Goal: Use online tool/utility: Utilize a website feature to perform a specific function

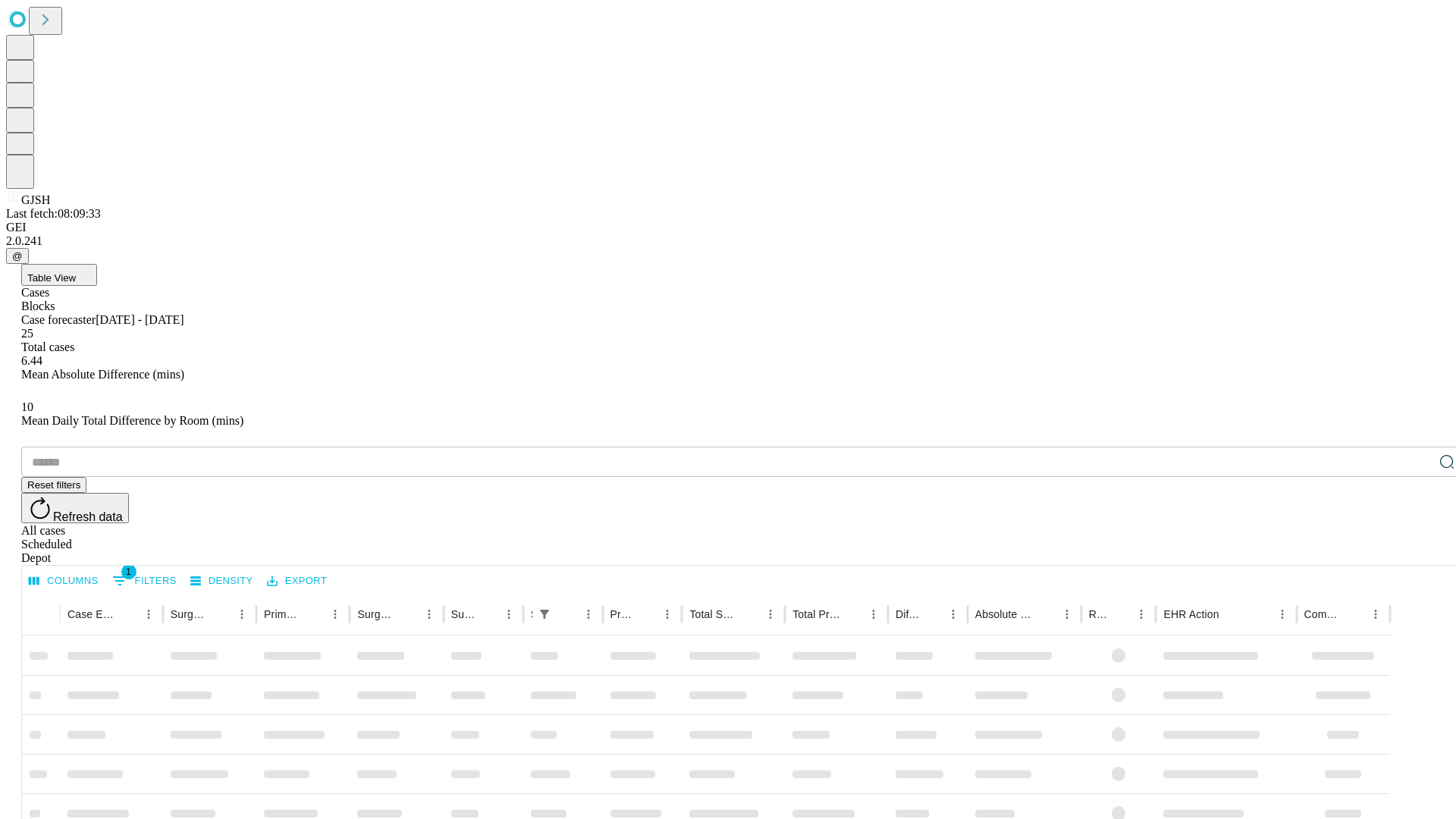
click at [76, 272] on span "Table View" at bounding box center [52, 278] width 49 height 11
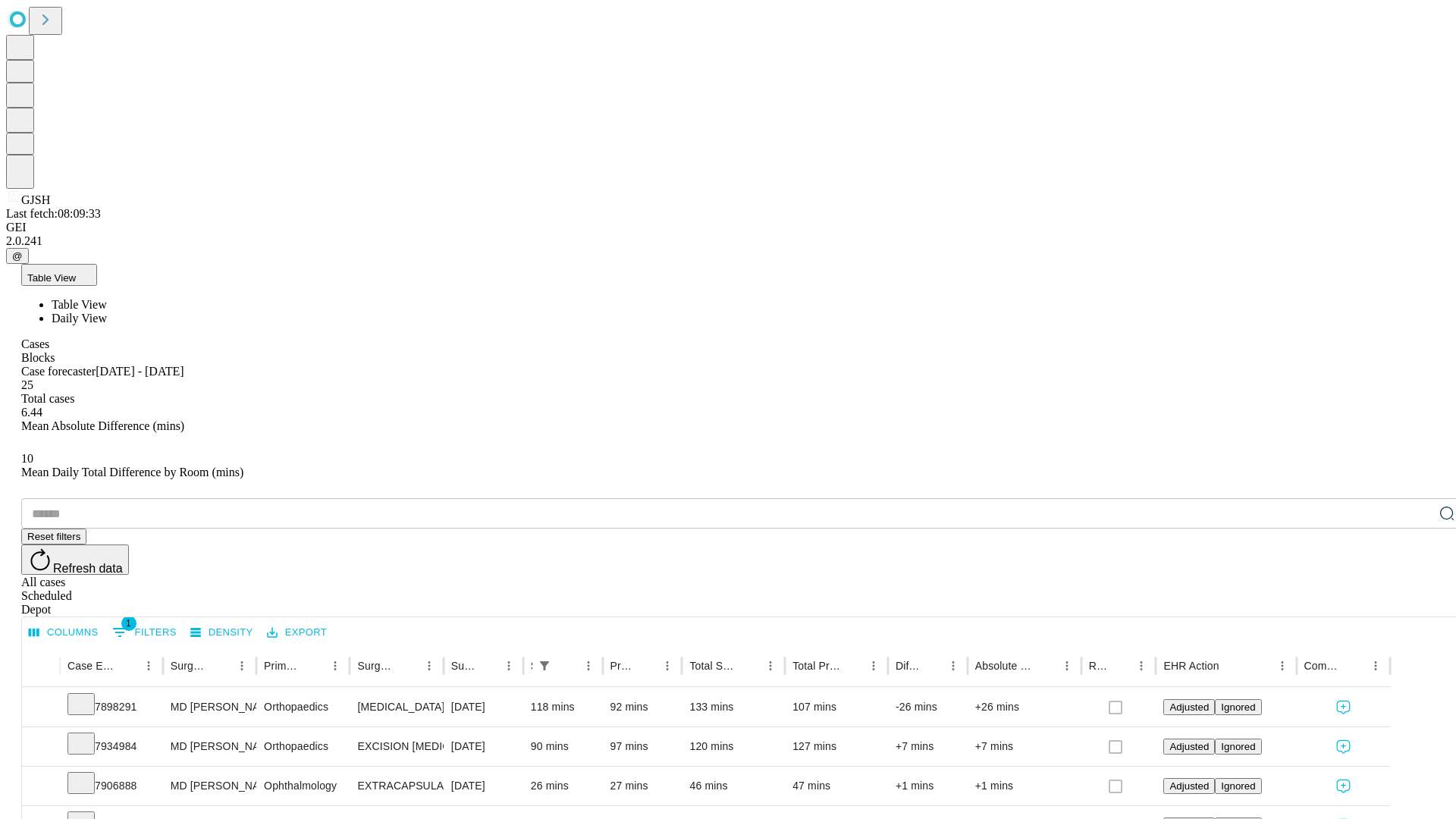
click at [107, 312] on span "Daily View" at bounding box center [79, 318] width 55 height 13
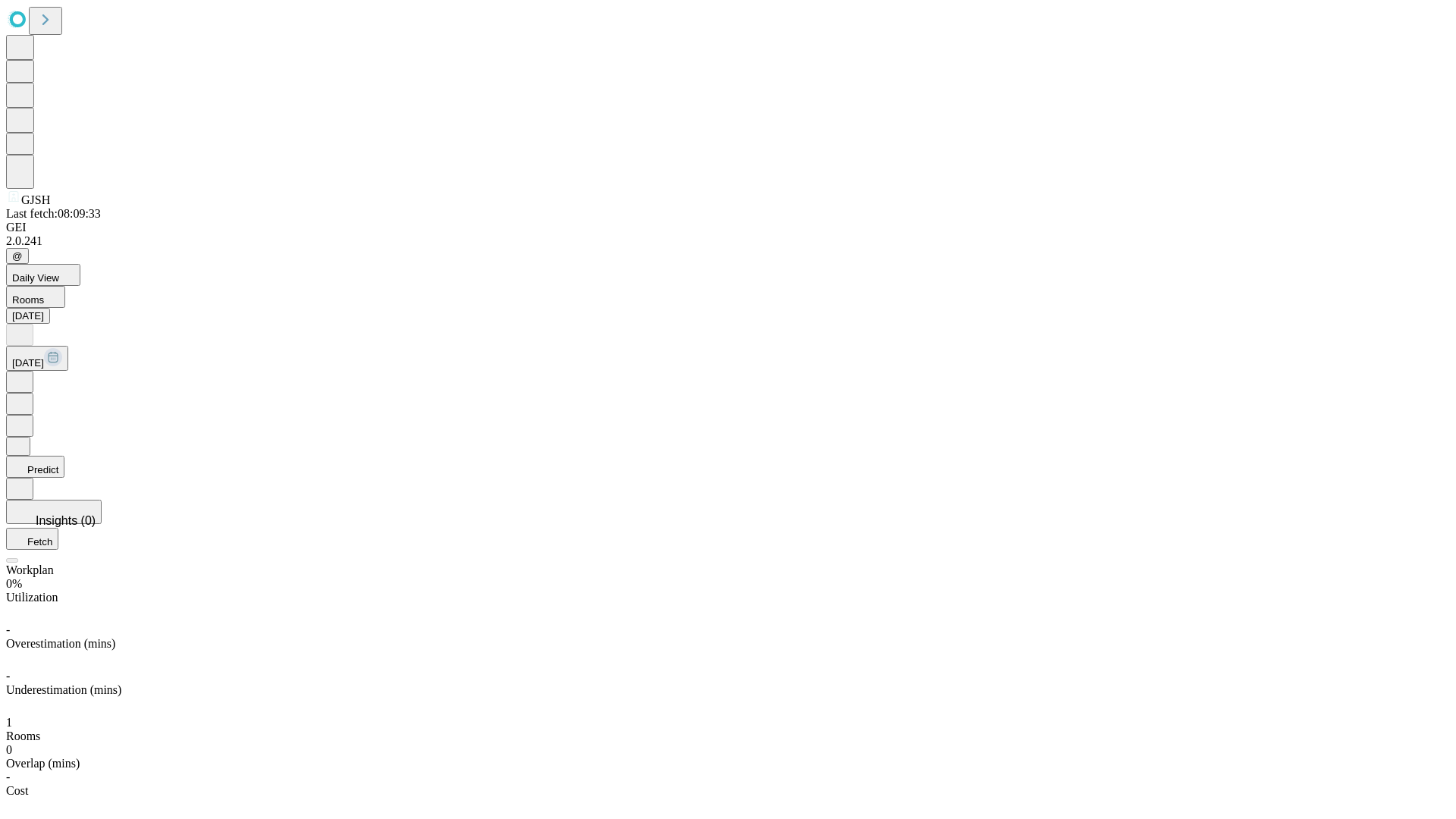
click at [65, 456] on button "Predict" at bounding box center [35, 467] width 58 height 22
